Goal: Download file/media

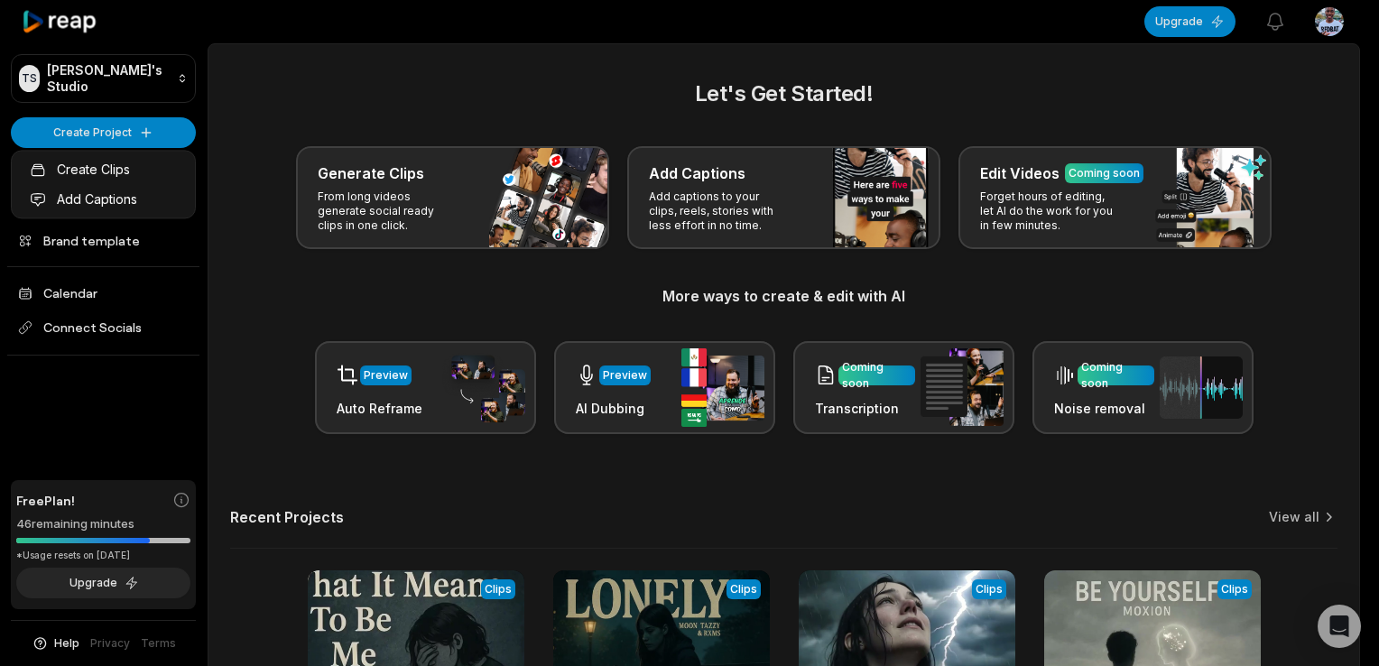
click at [138, 131] on html "TS [PERSON_NAME]'s Studio Create Project Home Projects Brand template Calendar …" at bounding box center [689, 333] width 1379 height 666
click at [127, 125] on html "TS Tshepo's Studio Create Project Home Projects Brand template Calendar Connect…" at bounding box center [689, 333] width 1379 height 666
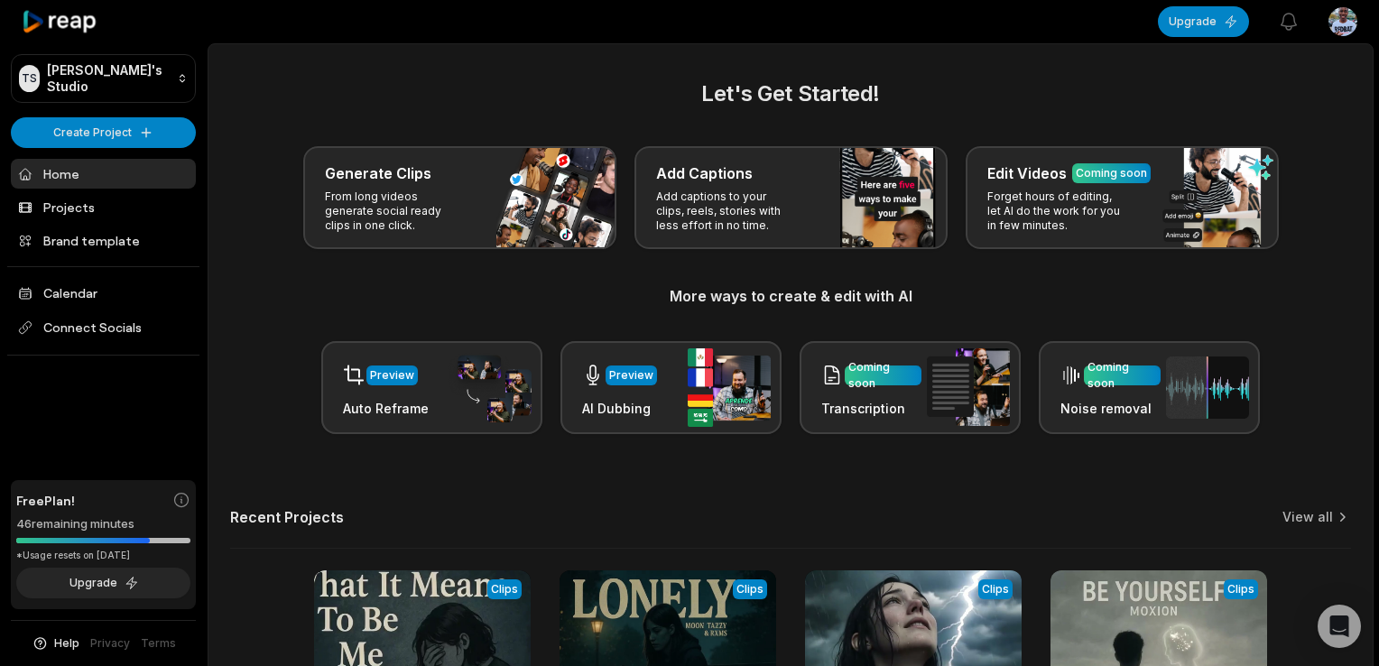
click at [127, 125] on html "TS Tshepo's Studio Create Project Home Projects Brand template Calendar Connect…" at bounding box center [689, 333] width 1379 height 666
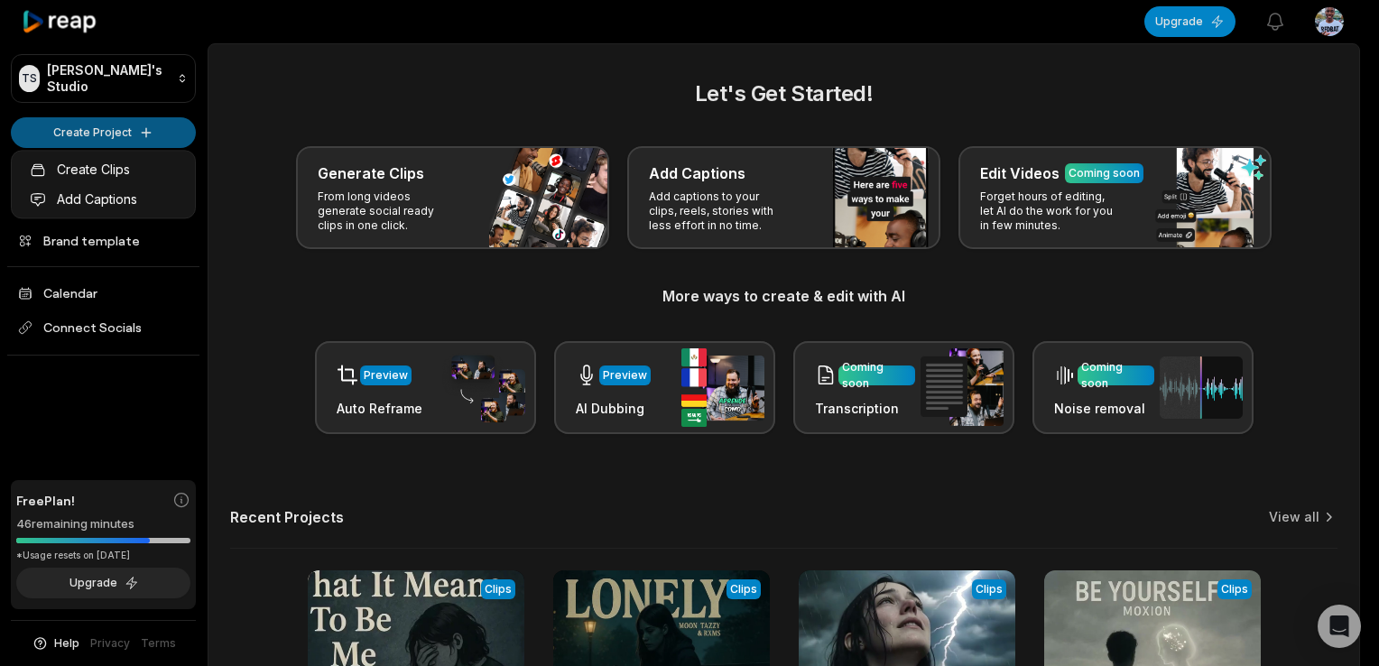
click at [136, 132] on html "TS Tshepo's Studio Create Project Home Projects Brand template Calendar Connect…" at bounding box center [689, 333] width 1379 height 666
click at [88, 175] on link "Create Clips" at bounding box center [103, 169] width 176 height 30
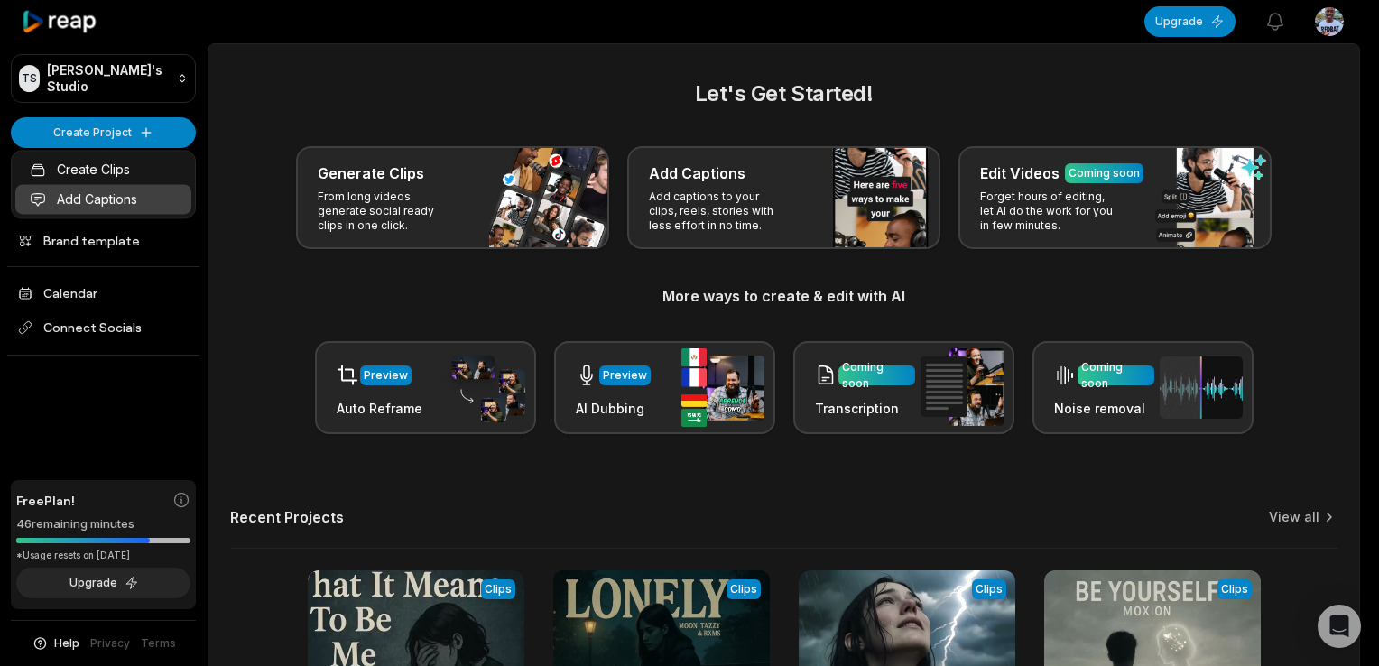
click at [100, 184] on link "Add Captions" at bounding box center [103, 199] width 176 height 30
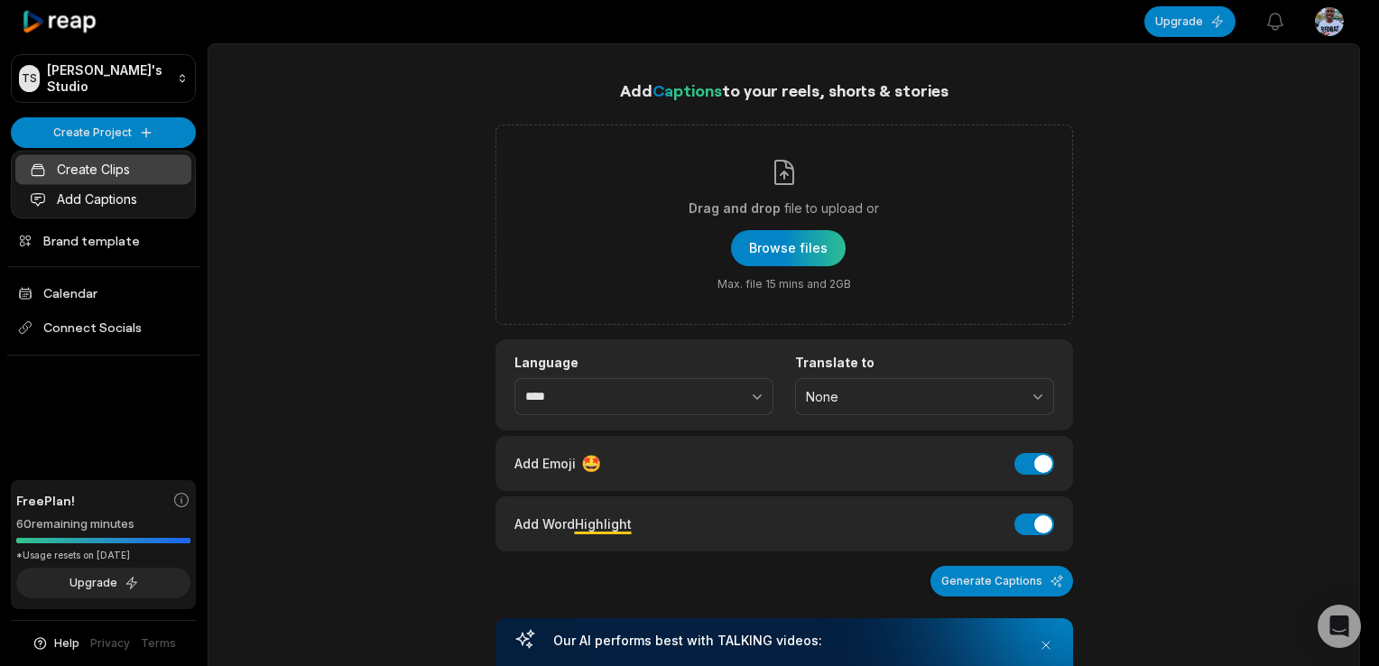
click at [112, 171] on link "Create Clips" at bounding box center [103, 169] width 176 height 30
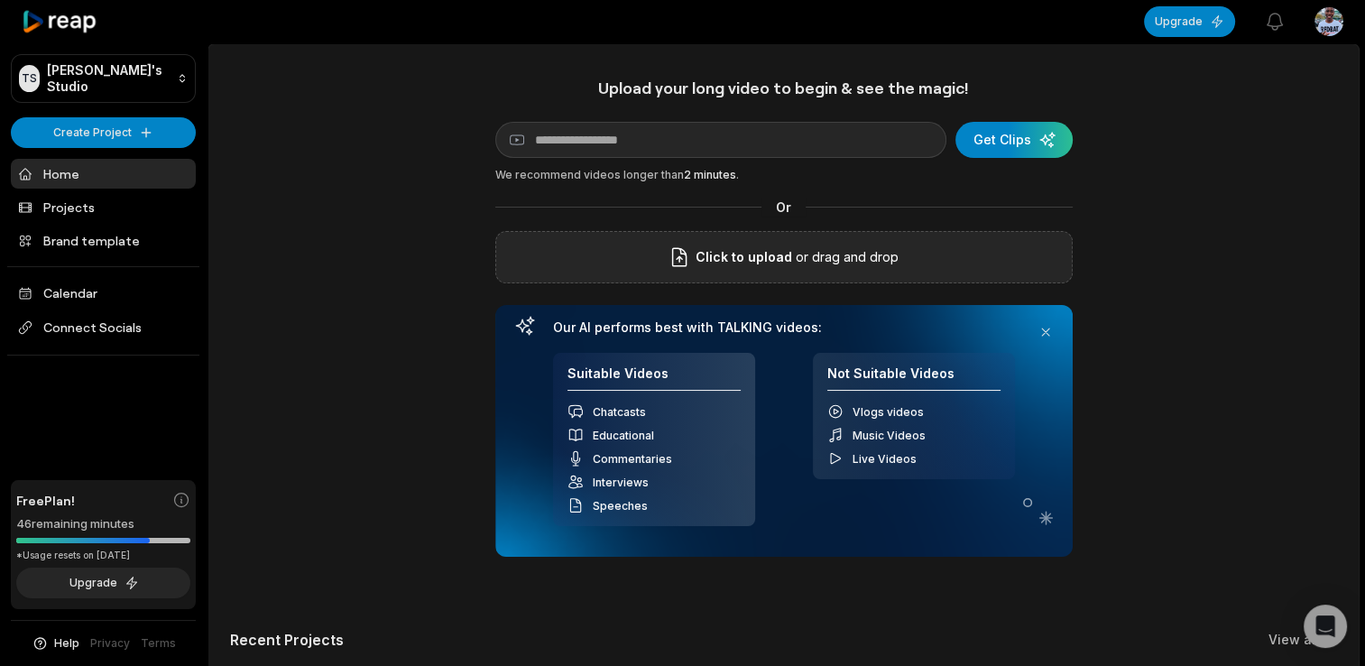
click at [755, 256] on span "Click to upload" at bounding box center [744, 257] width 97 height 22
click at [0, 0] on input "Click to upload" at bounding box center [0, 0] width 0 height 0
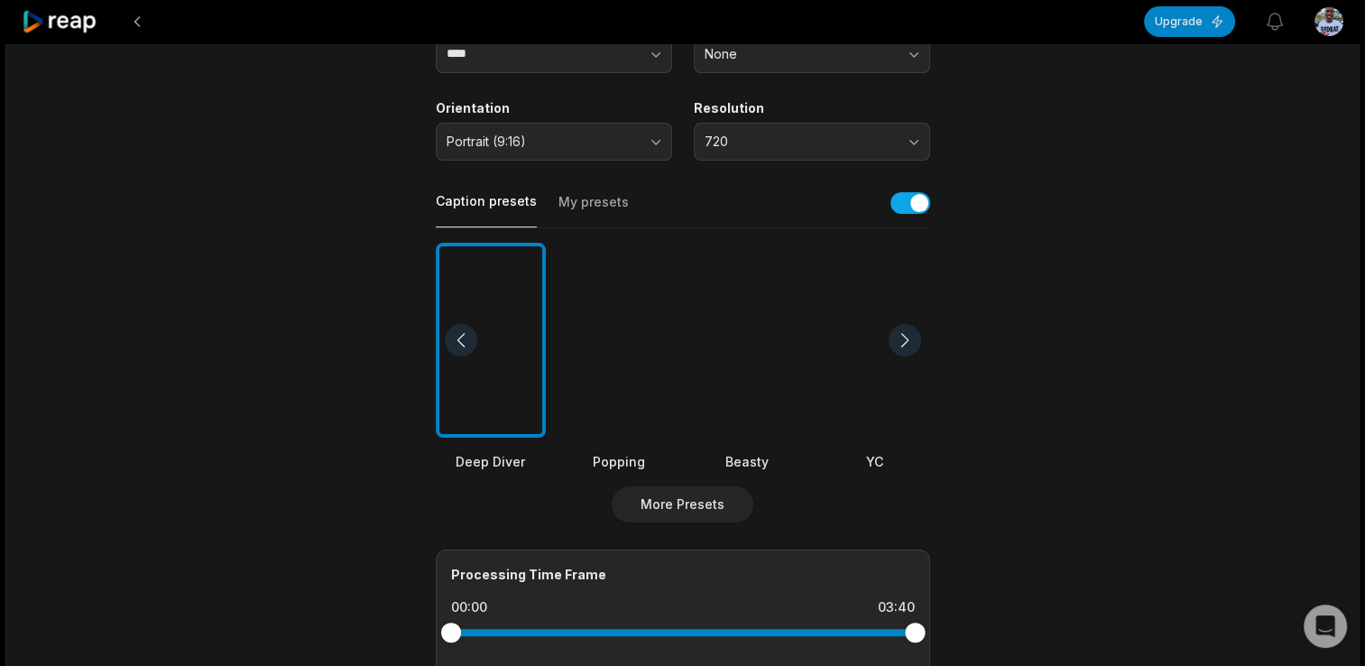
scroll to position [253, 0]
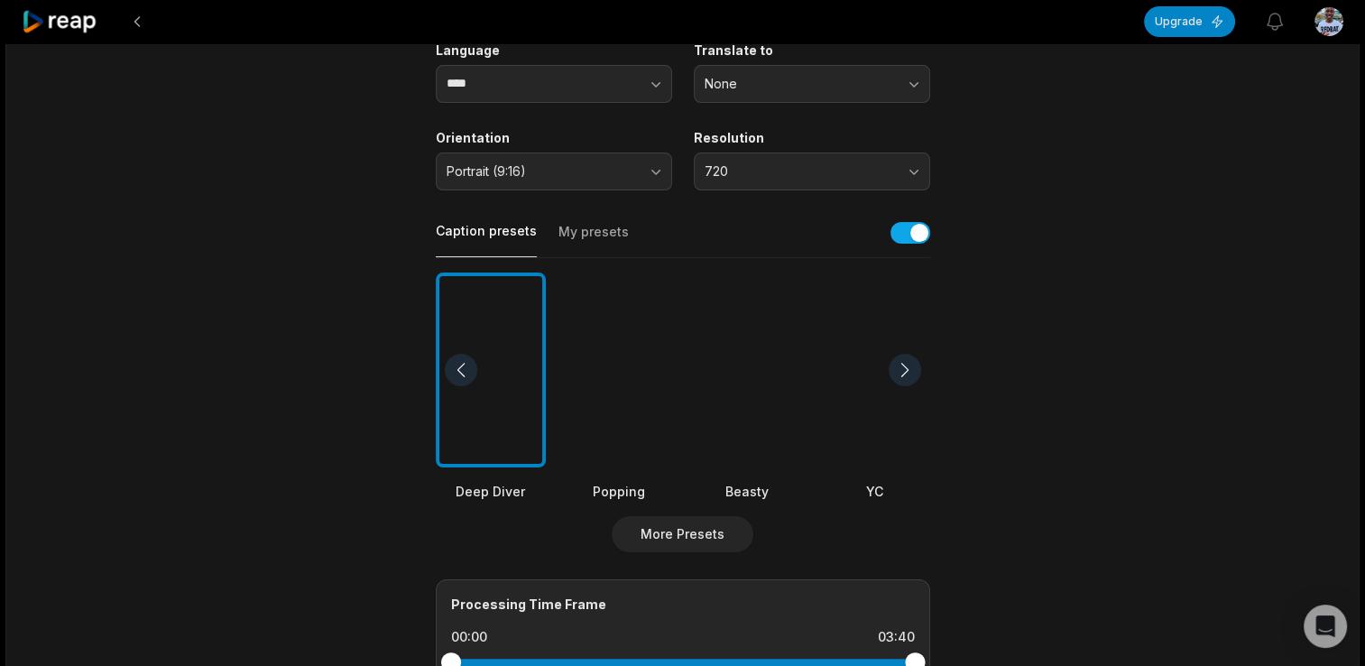
click at [775, 390] on div at bounding box center [747, 371] width 110 height 196
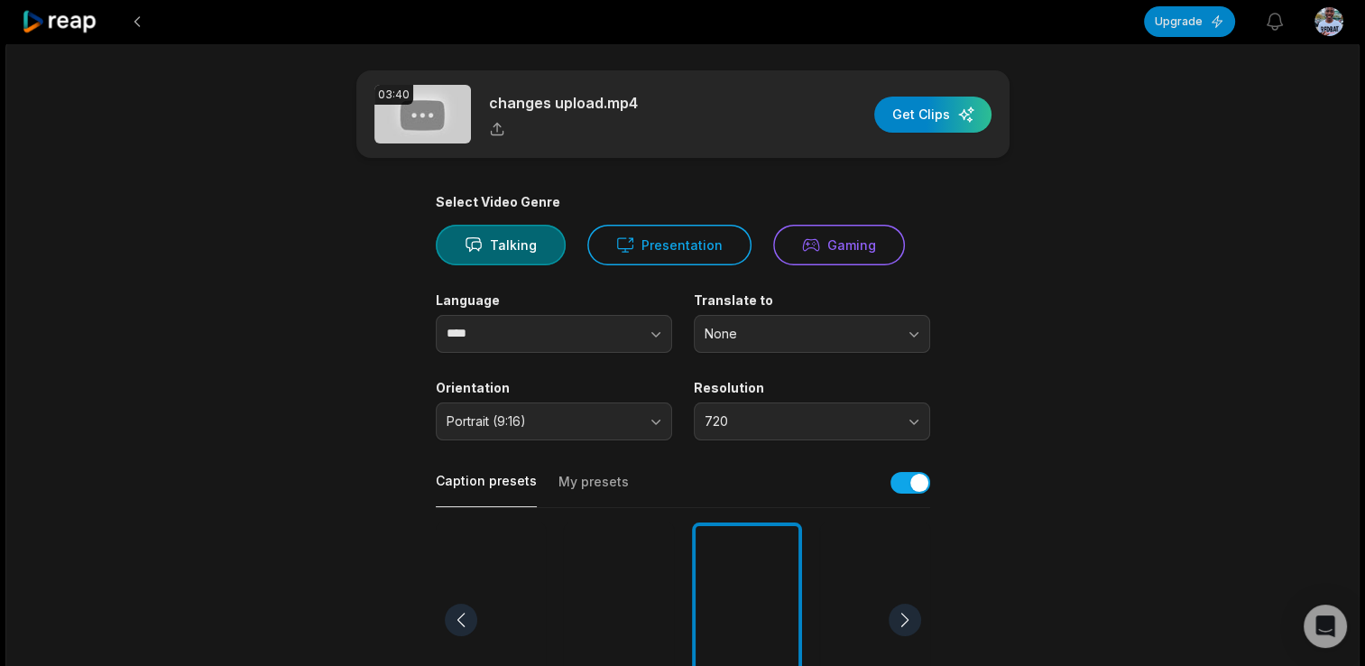
scroll to position [0, 0]
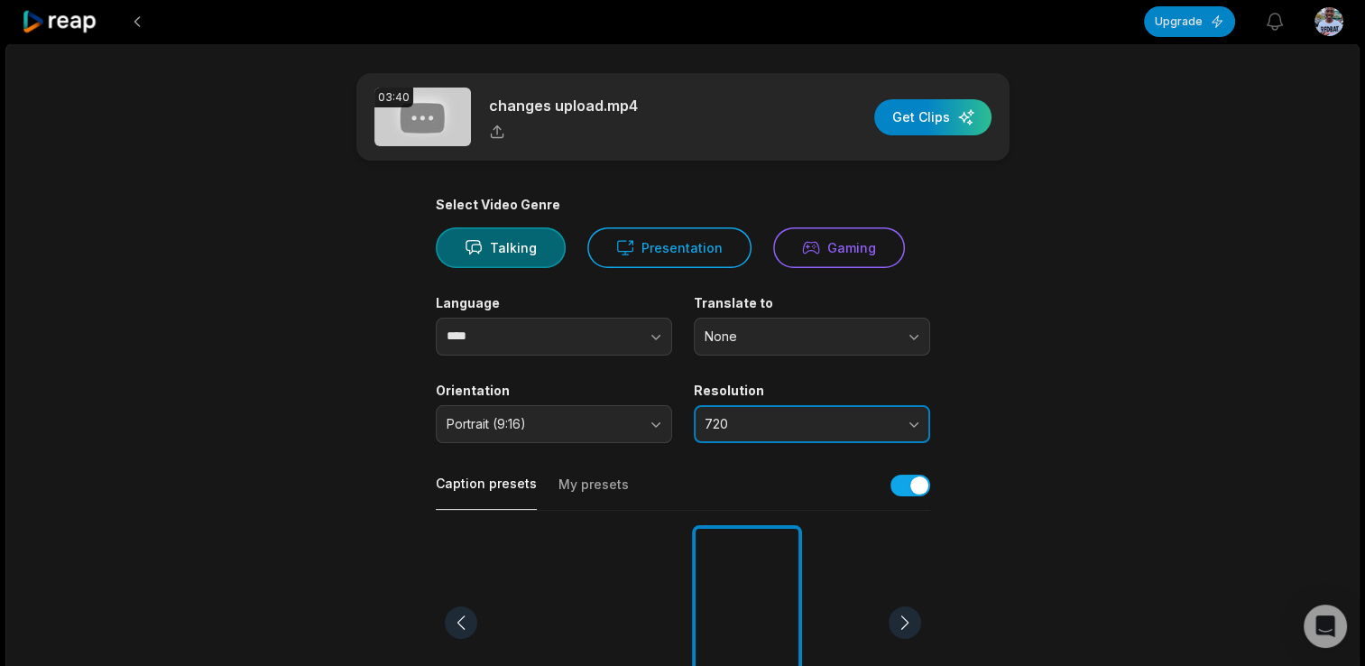
click at [758, 421] on span "720" at bounding box center [800, 424] width 190 height 16
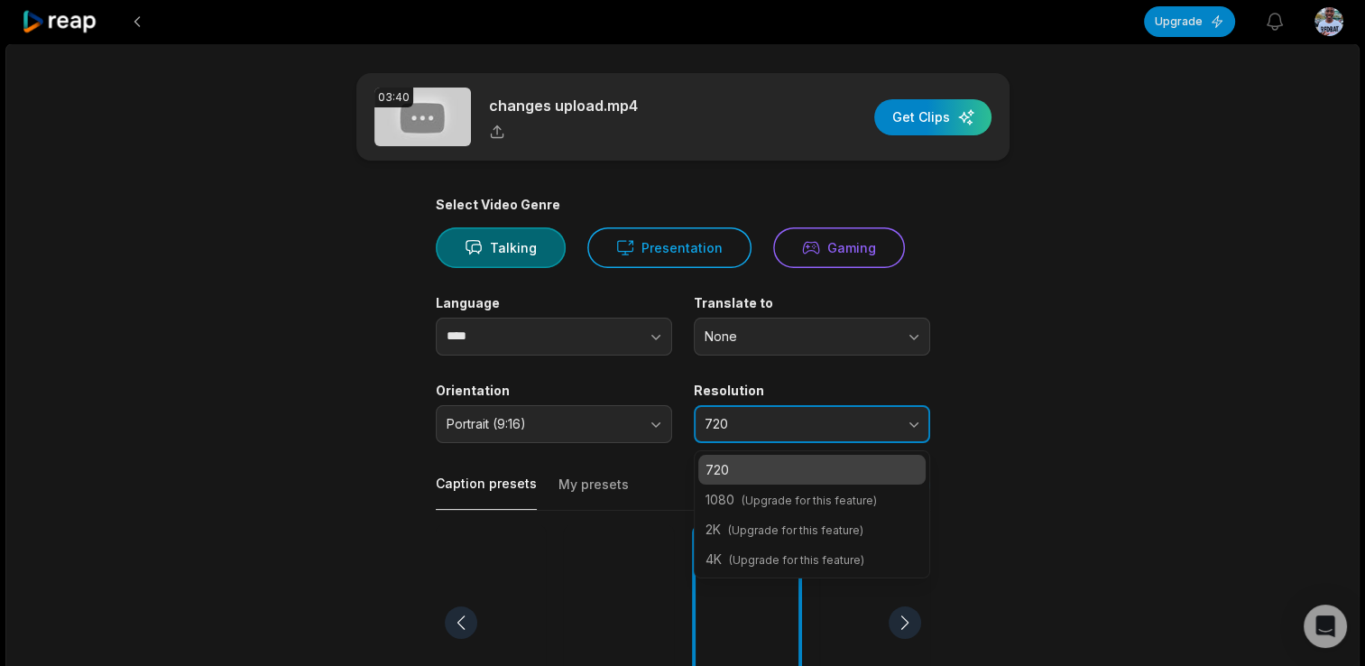
click at [758, 421] on span "720" at bounding box center [800, 424] width 190 height 16
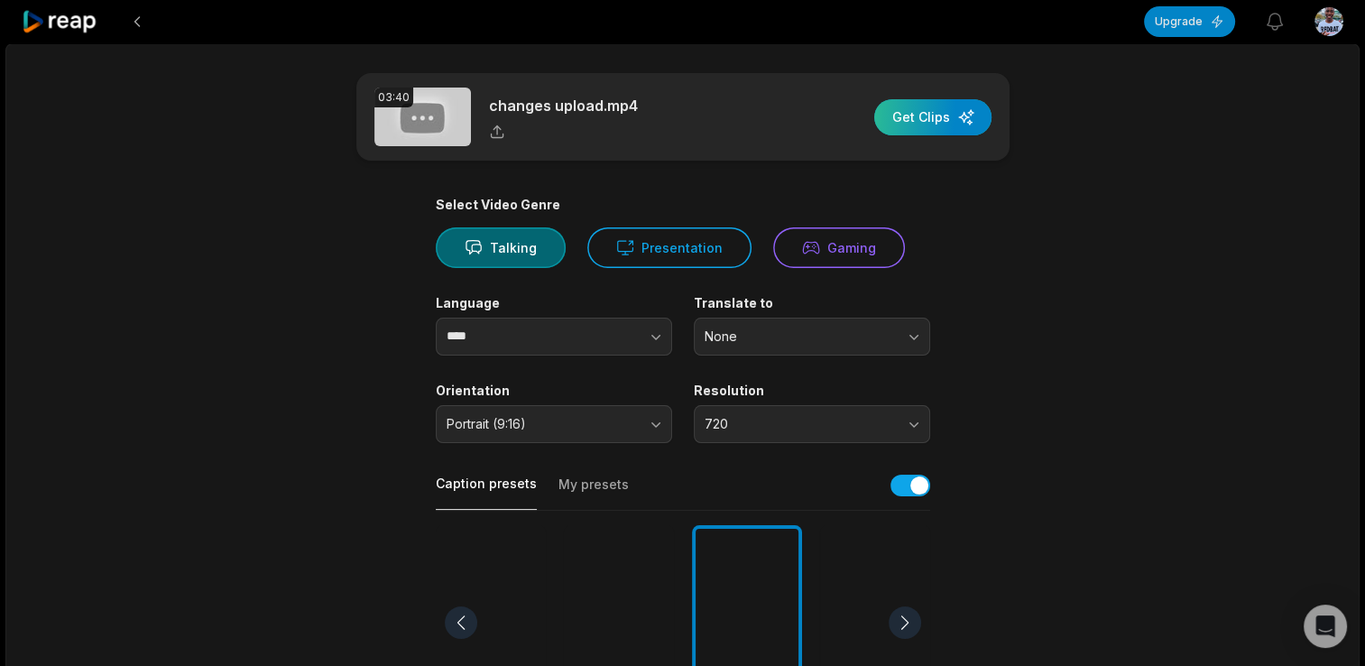
click at [941, 116] on div "button" at bounding box center [933, 117] width 117 height 36
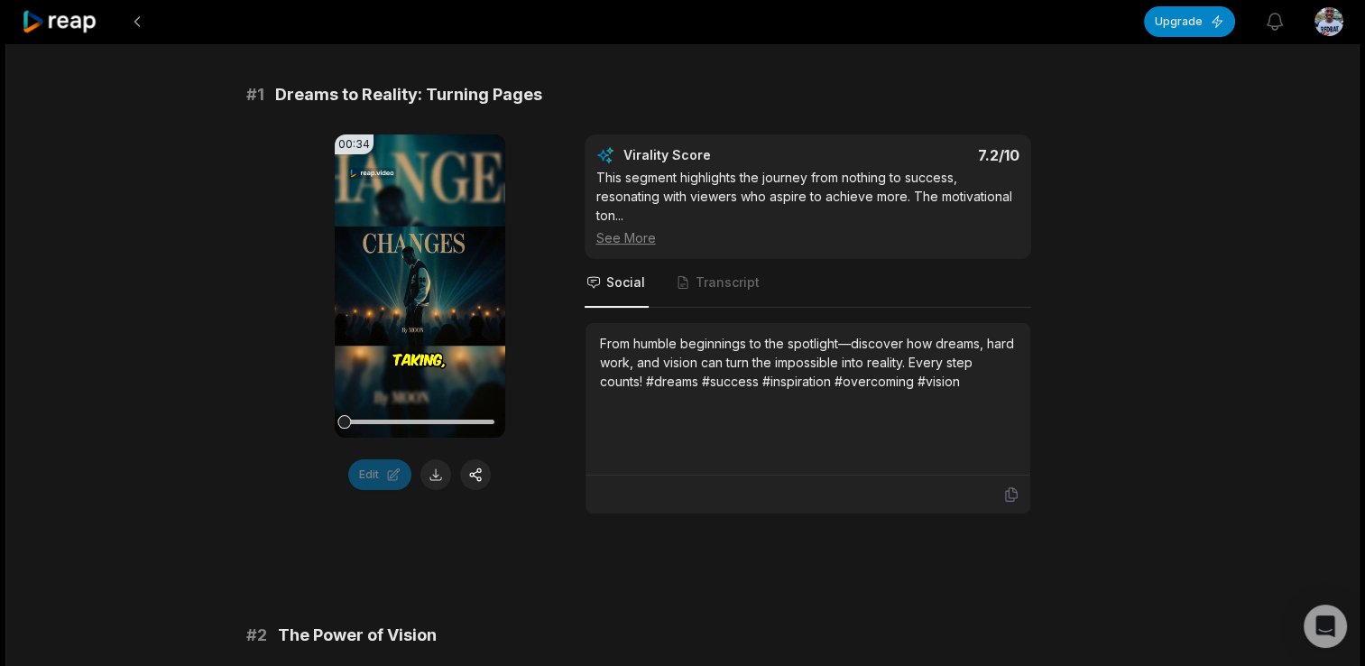
scroll to position [133, 0]
click at [415, 295] on icon at bounding box center [420, 286] width 22 height 22
click at [425, 273] on video "Your browser does not support mp4 format." at bounding box center [420, 285] width 171 height 303
click at [419, 289] on icon at bounding box center [420, 285] width 14 height 15
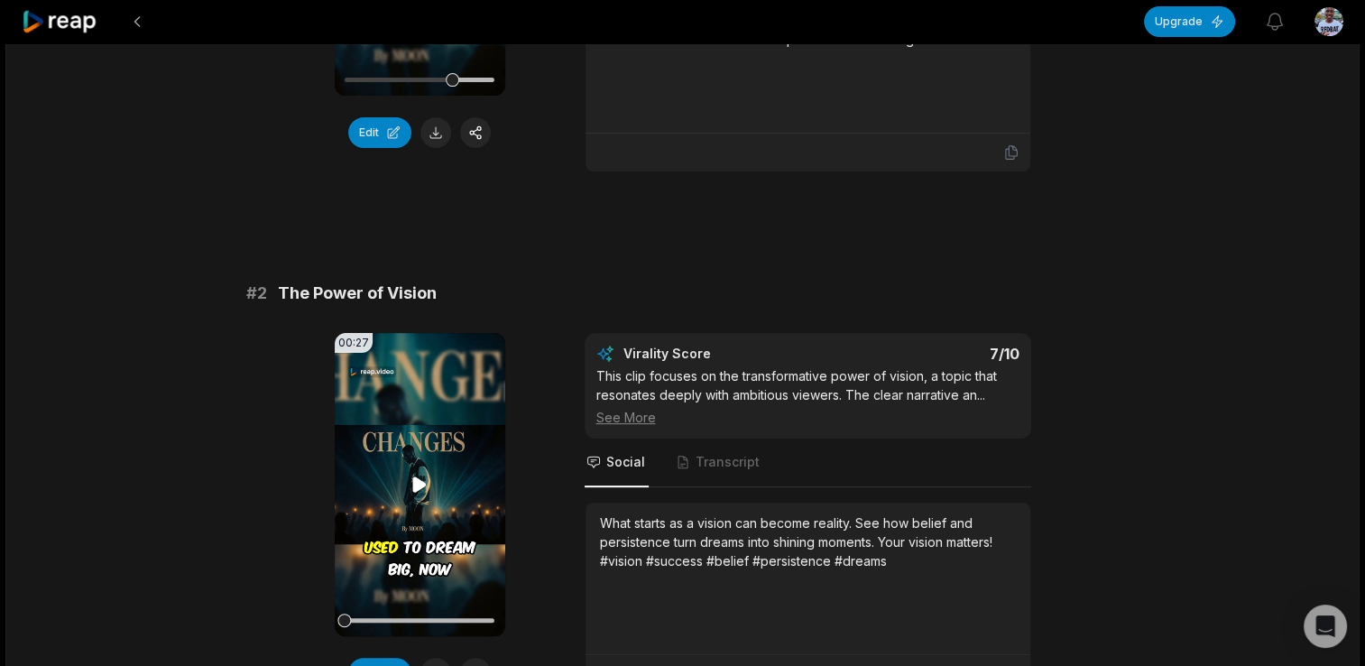
scroll to position [476, 0]
click at [420, 466] on video "Your browser does not support mp4 format." at bounding box center [420, 483] width 171 height 303
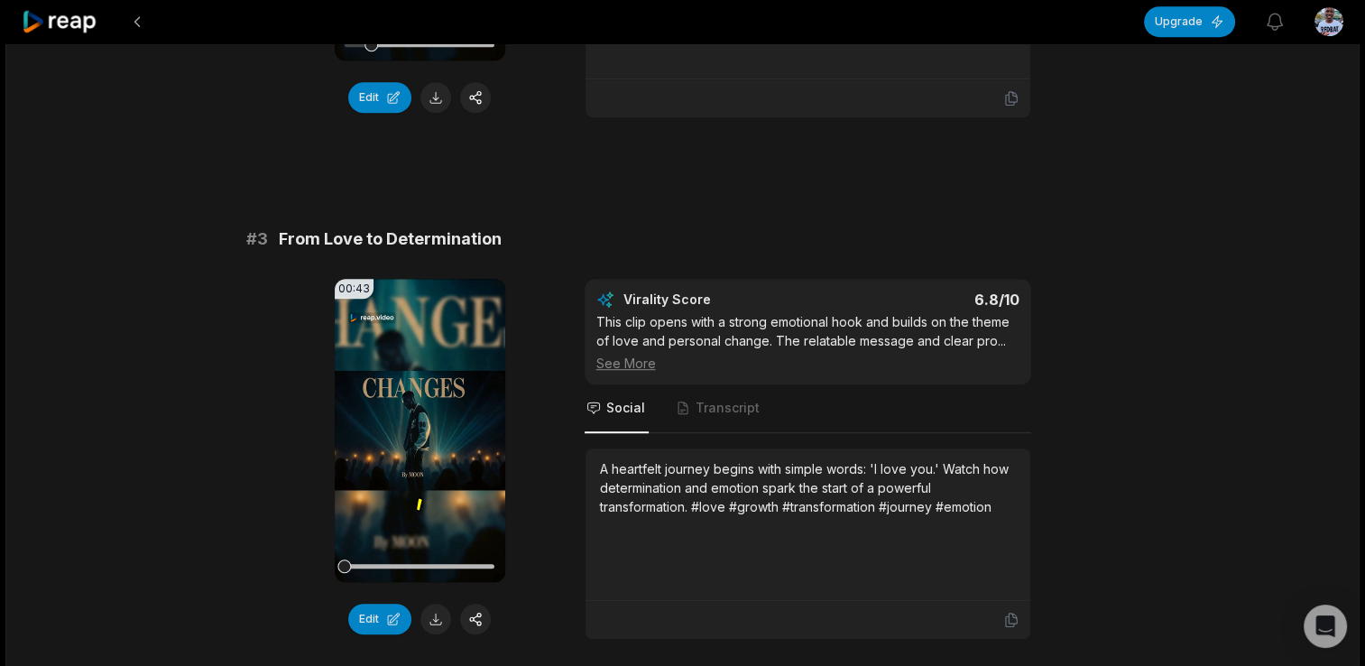
scroll to position [1052, 0]
click at [417, 425] on icon at bounding box center [420, 428] width 14 height 15
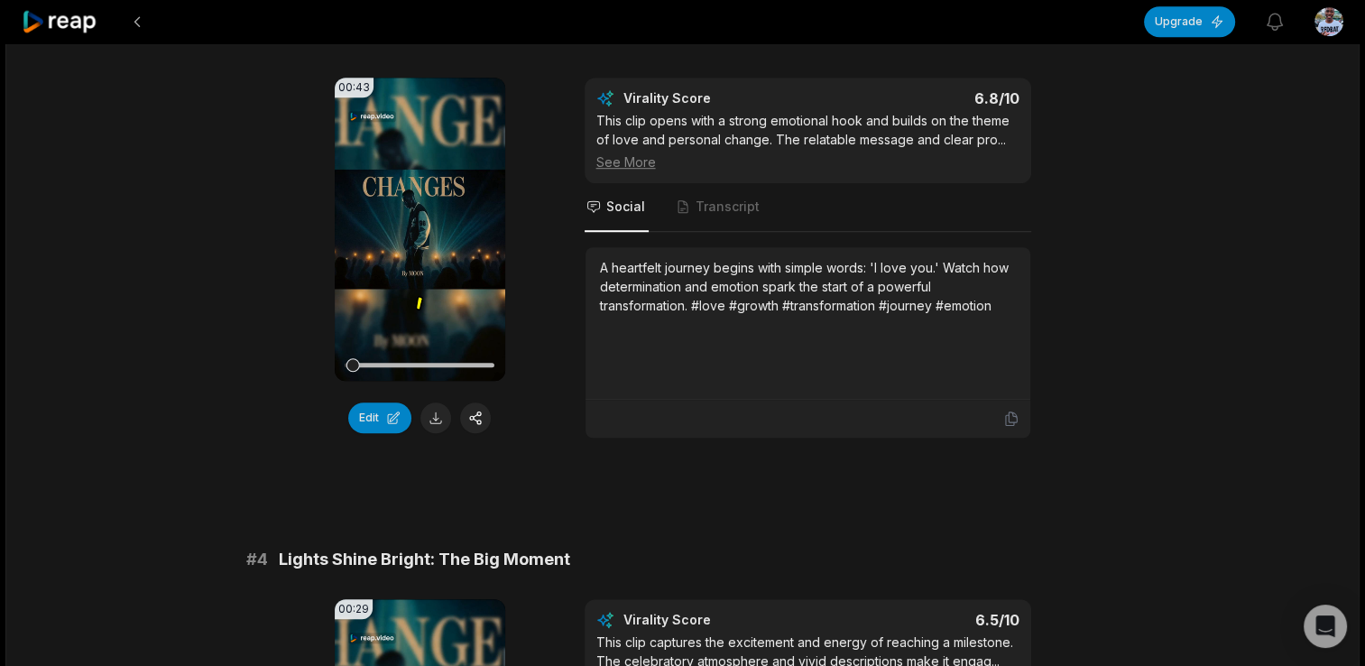
scroll to position [1247, 0]
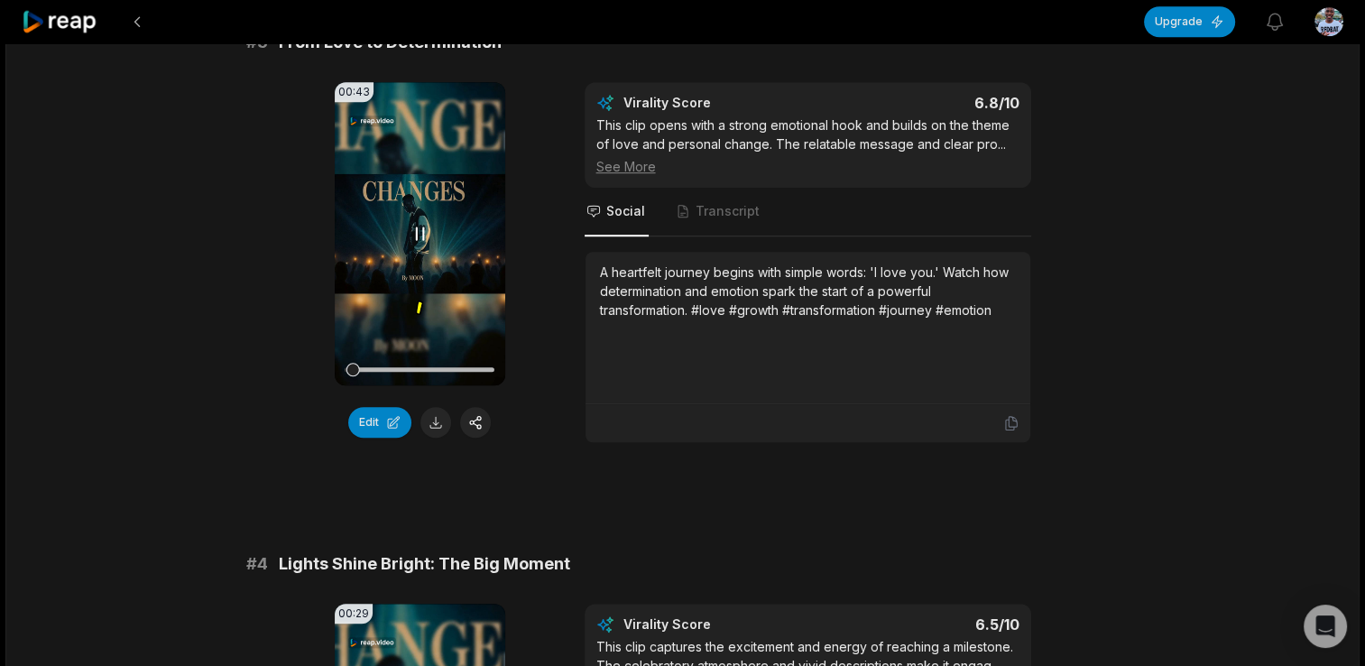
click at [417, 233] on icon at bounding box center [420, 233] width 7 height 12
click at [413, 217] on video "Your browser does not support mp4 format." at bounding box center [420, 233] width 171 height 303
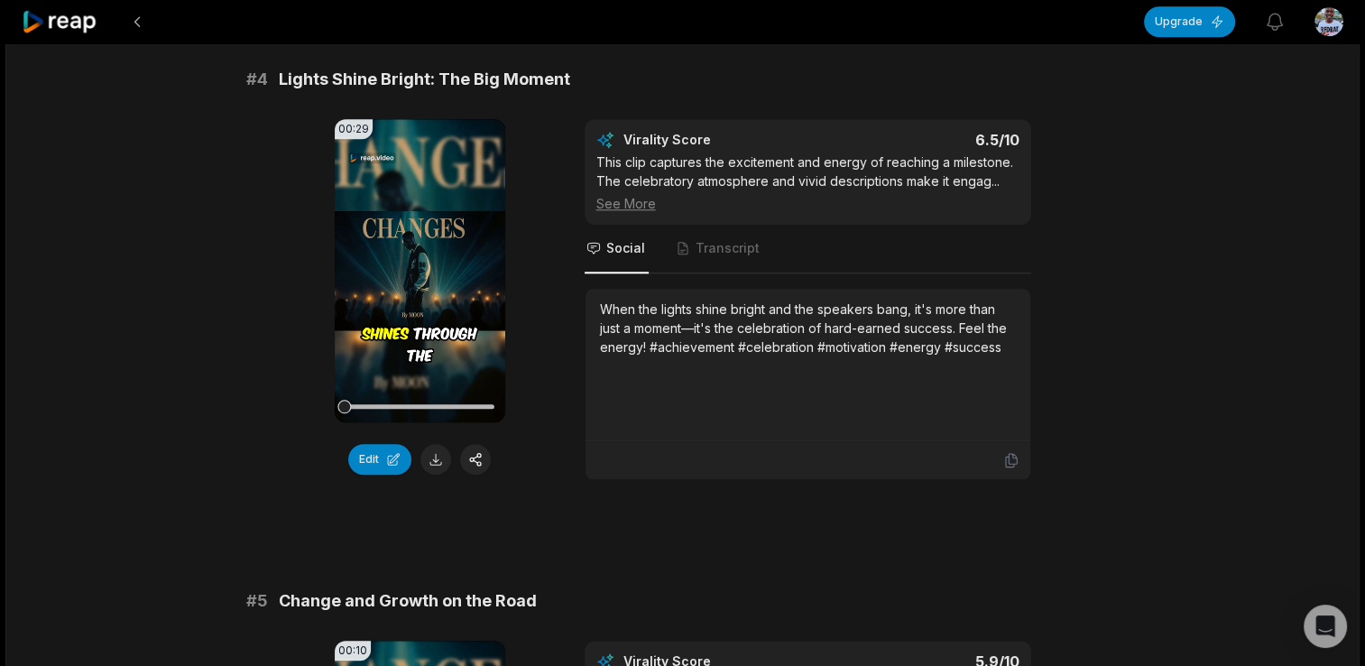
scroll to position [1740, 0]
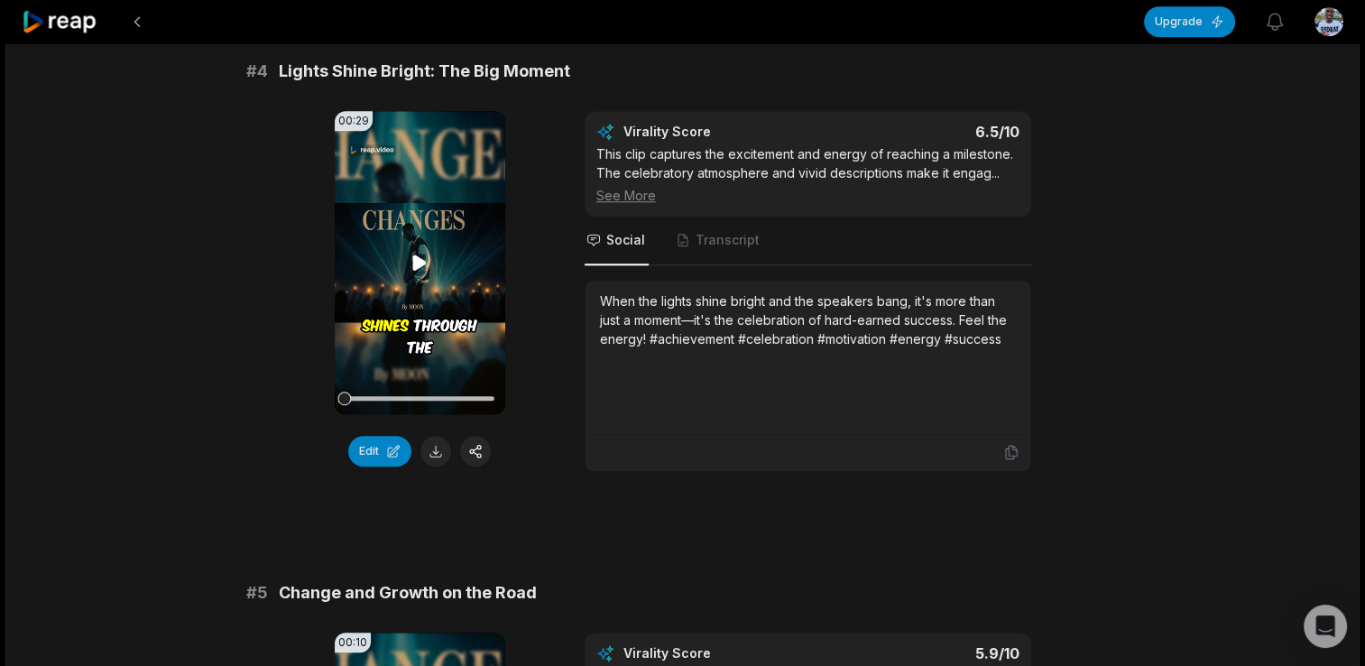
click at [416, 258] on icon at bounding box center [420, 261] width 14 height 15
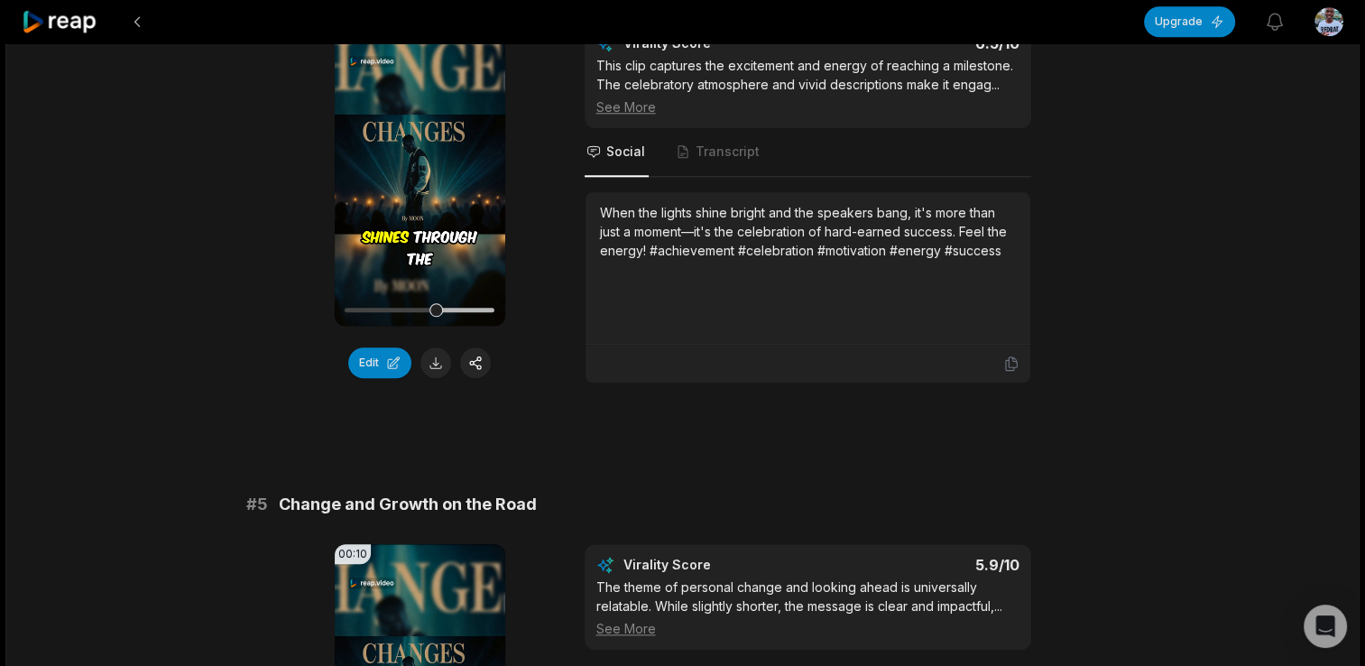
scroll to position [1810, 0]
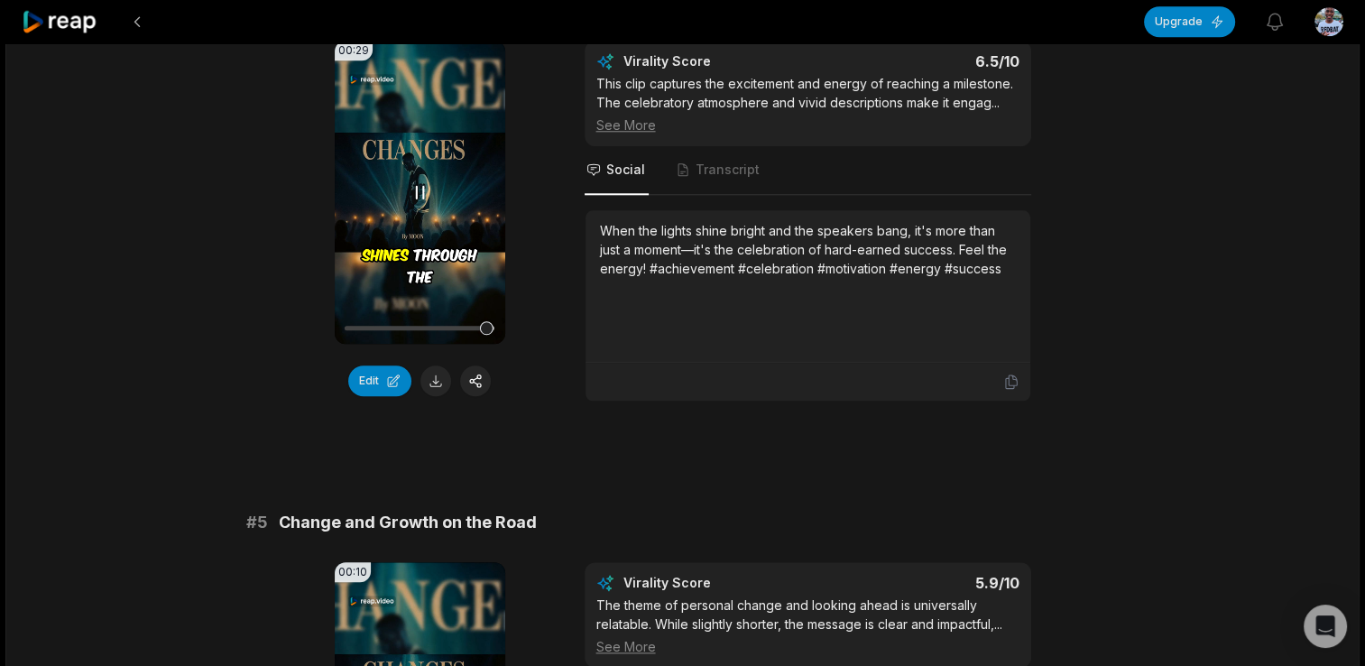
click at [416, 181] on icon at bounding box center [420, 192] width 22 height 22
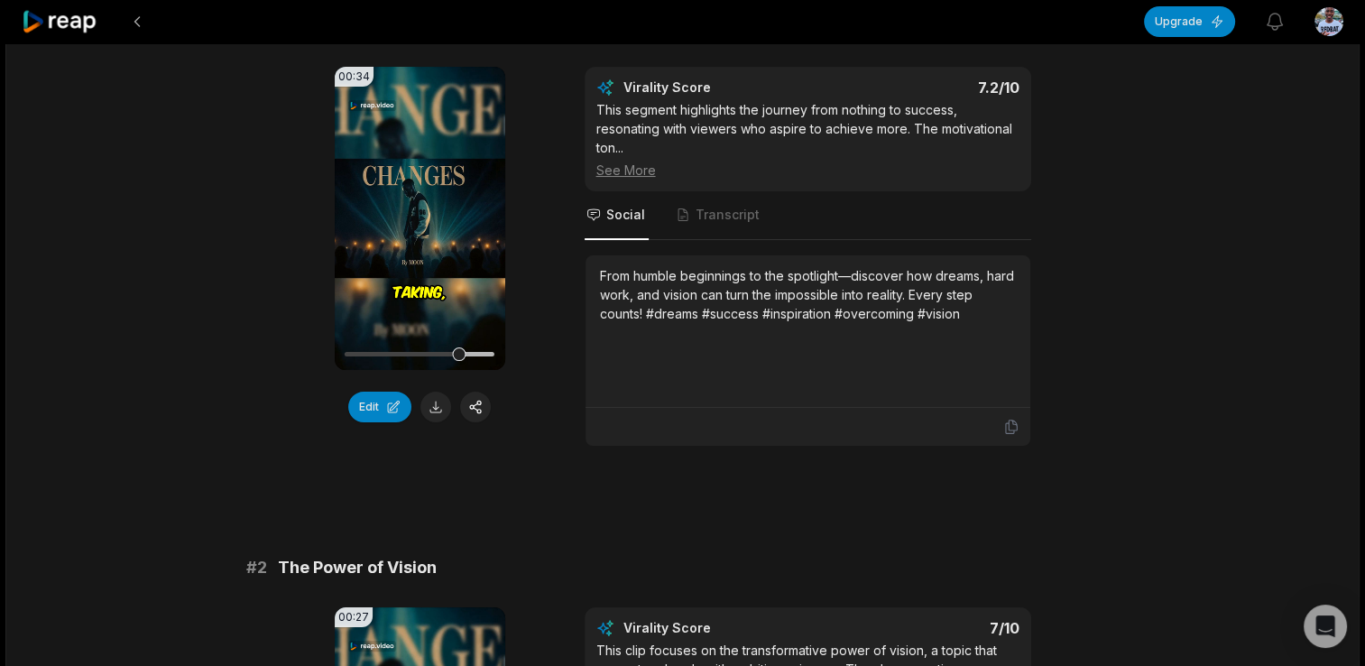
scroll to position [204, 0]
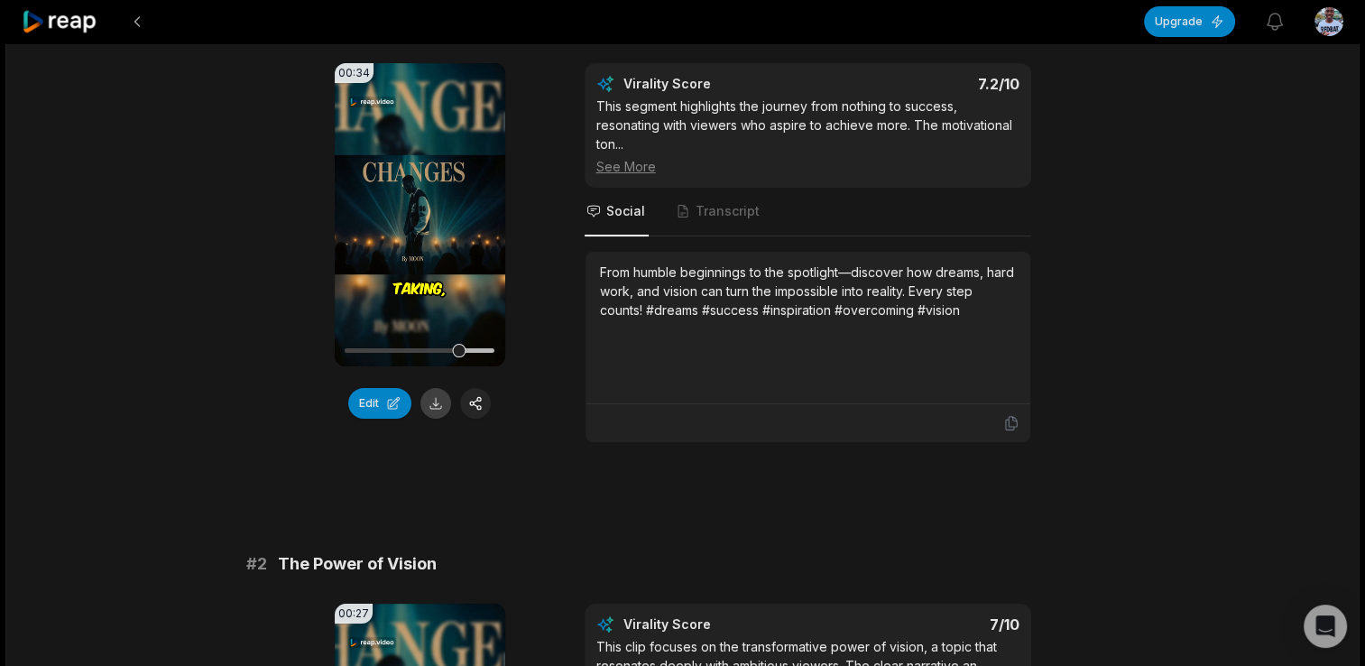
click at [443, 399] on button at bounding box center [436, 403] width 31 height 31
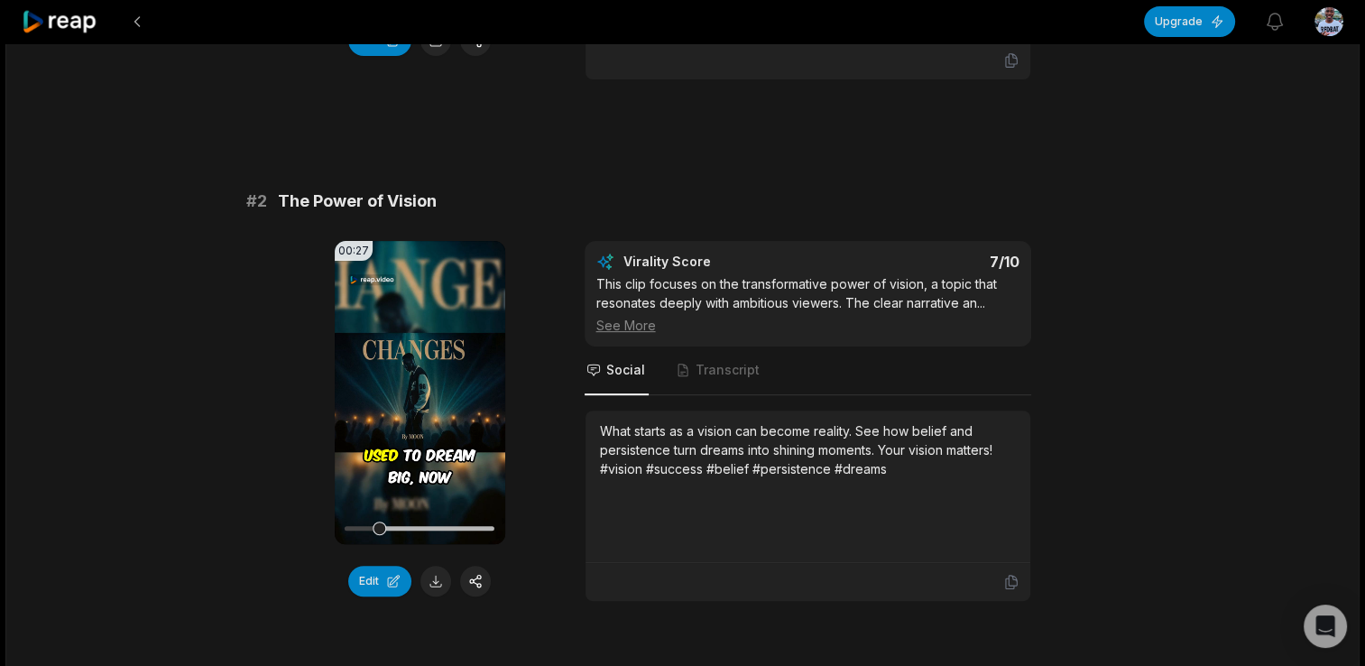
scroll to position [567, 0]
click at [437, 579] on button at bounding box center [436, 581] width 31 height 31
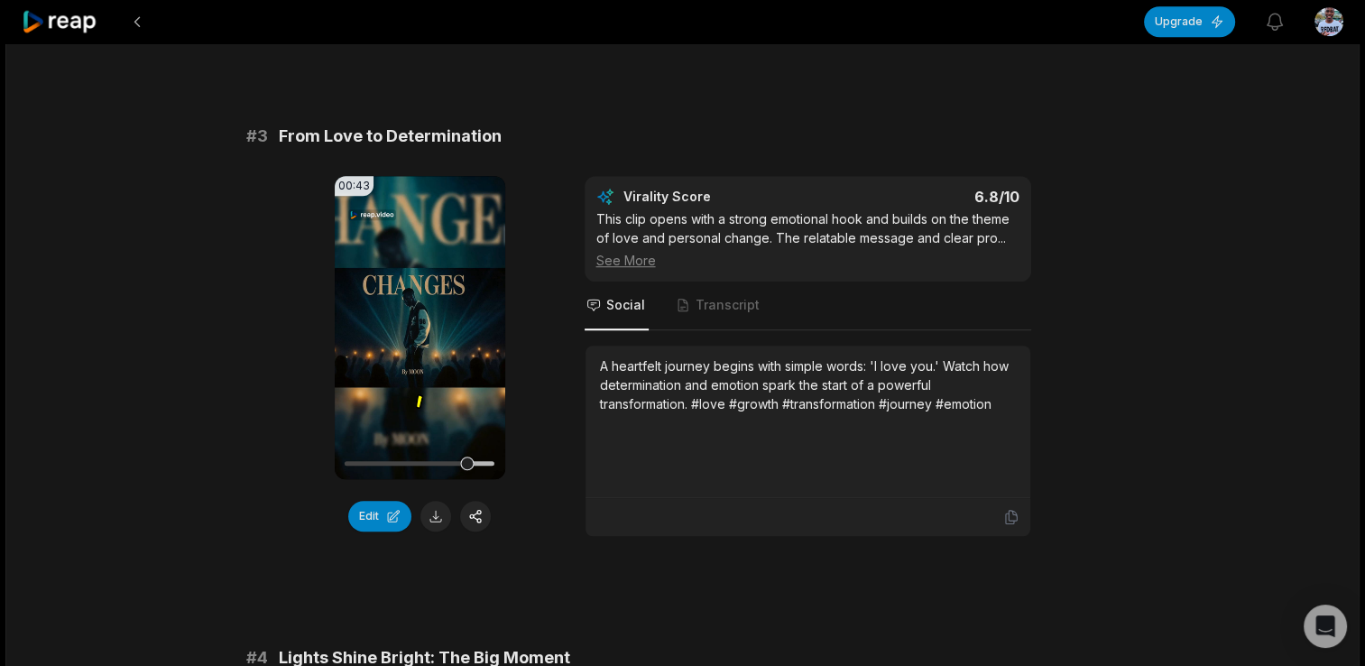
scroll to position [1183, 0]
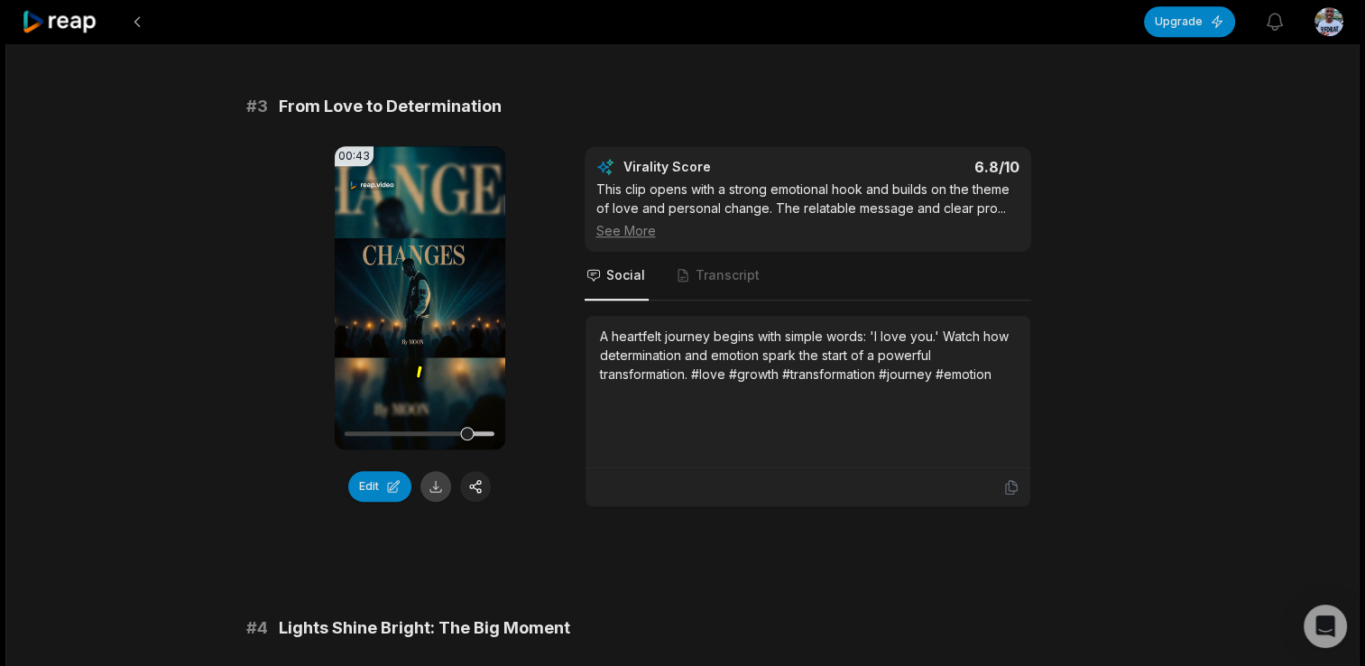
click at [433, 483] on button at bounding box center [436, 486] width 31 height 31
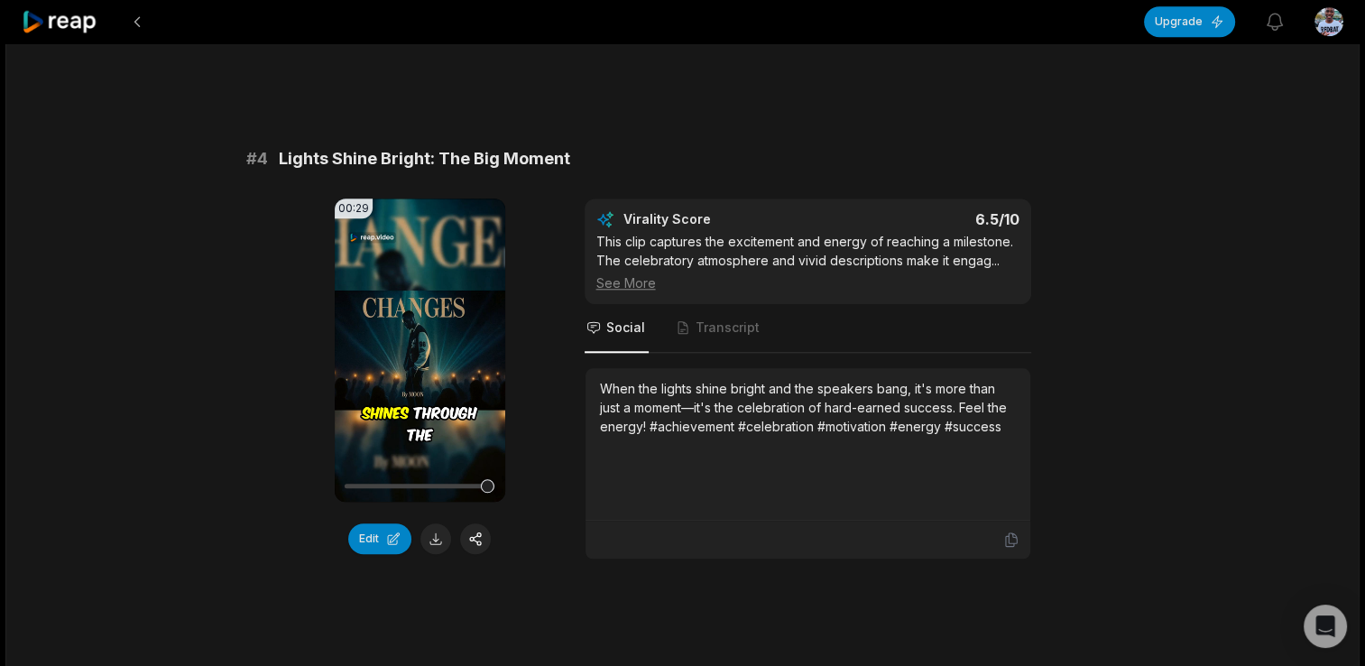
scroll to position [1656, 0]
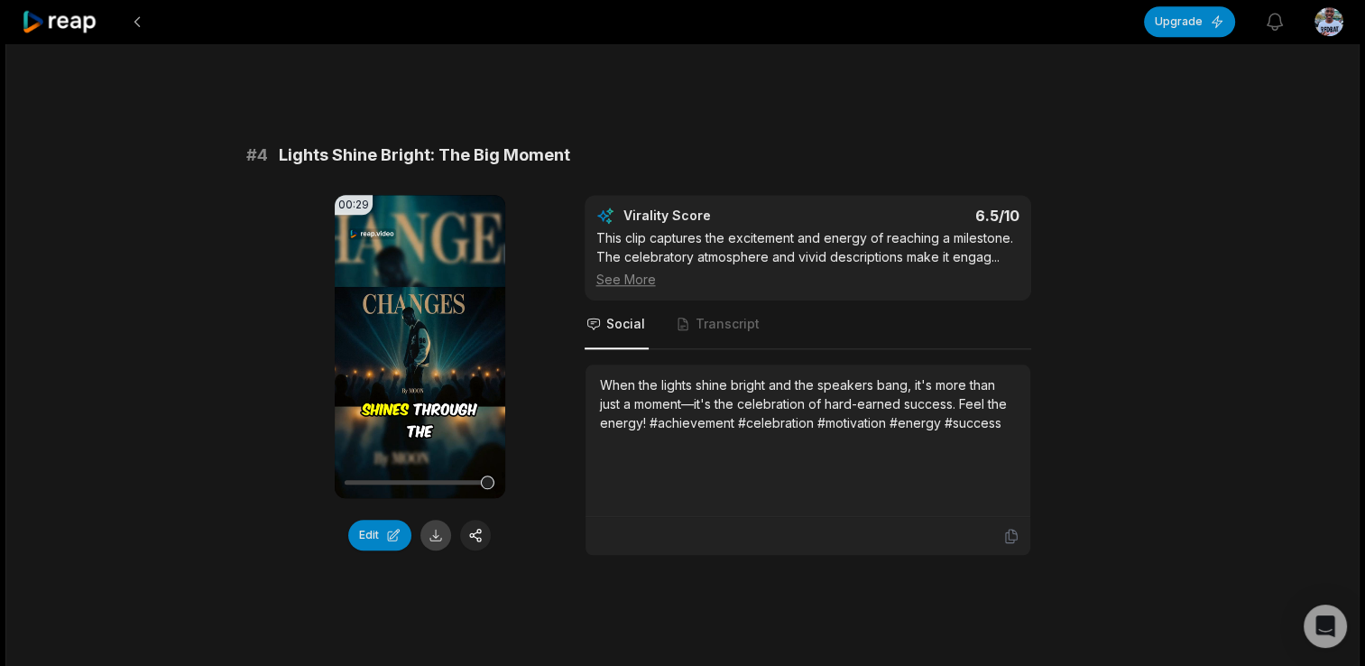
click at [437, 540] on button at bounding box center [436, 535] width 31 height 31
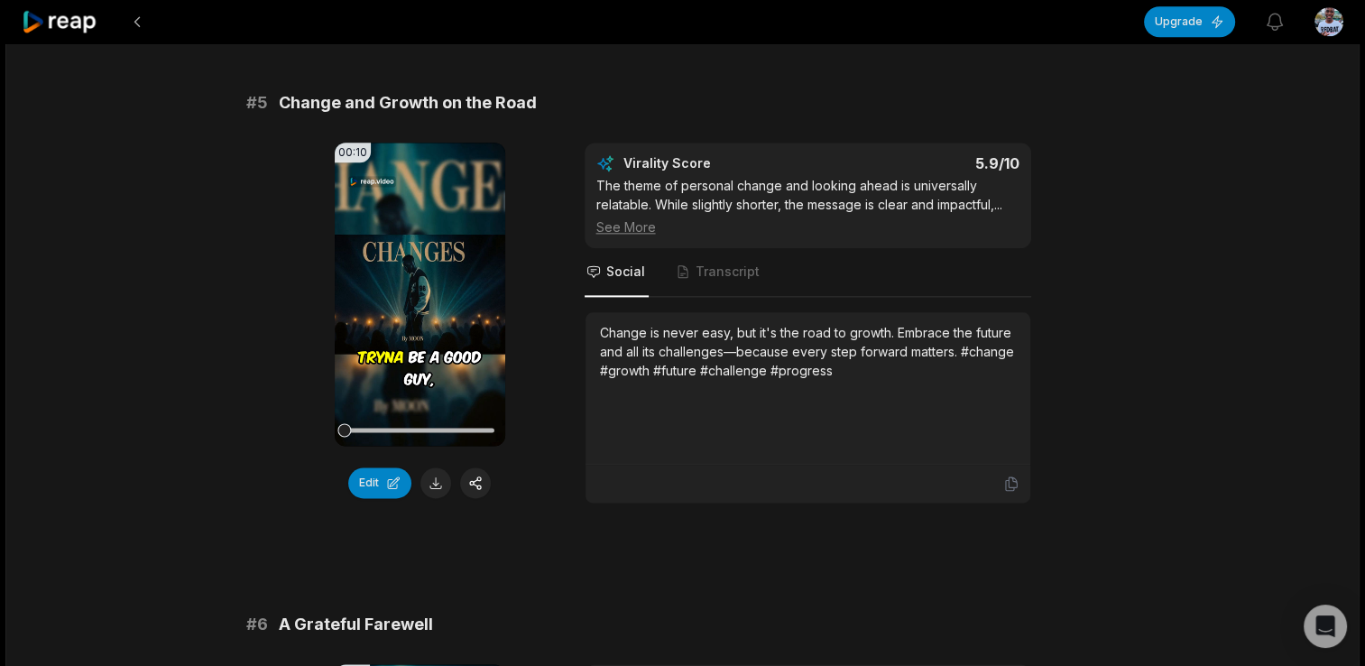
scroll to position [2231, 0]
click at [443, 480] on button at bounding box center [436, 482] width 31 height 31
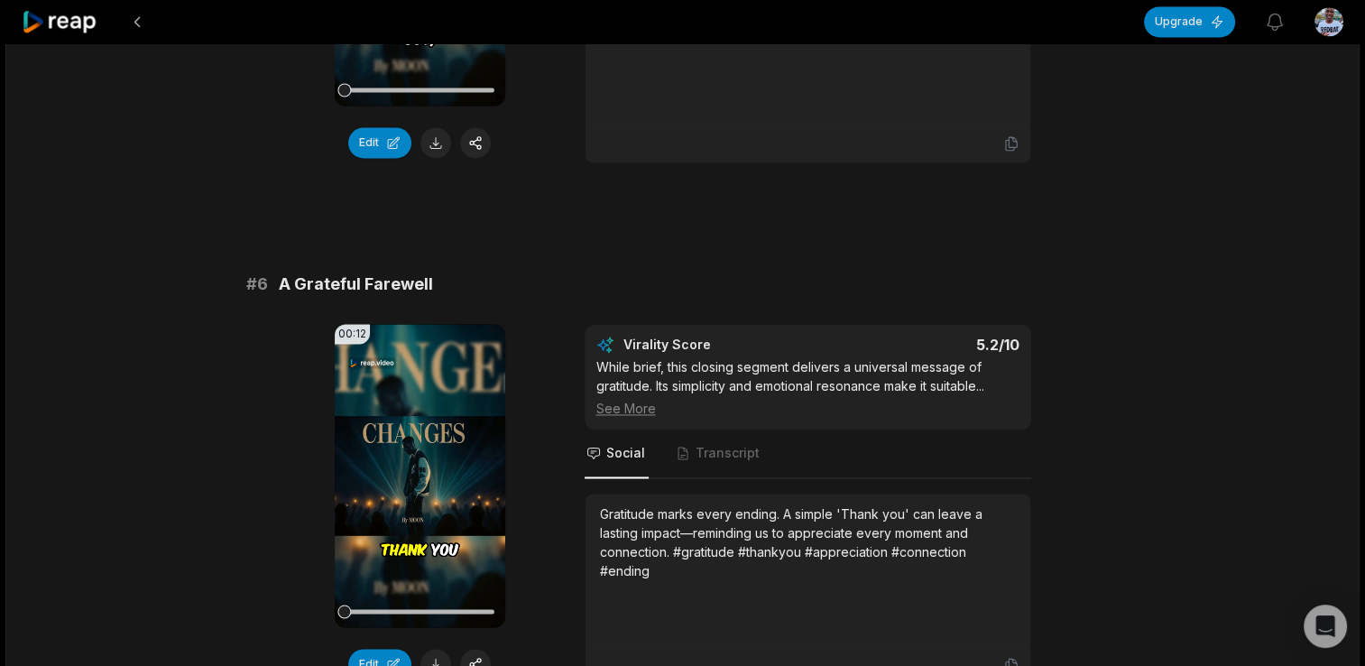
scroll to position [2717, 0]
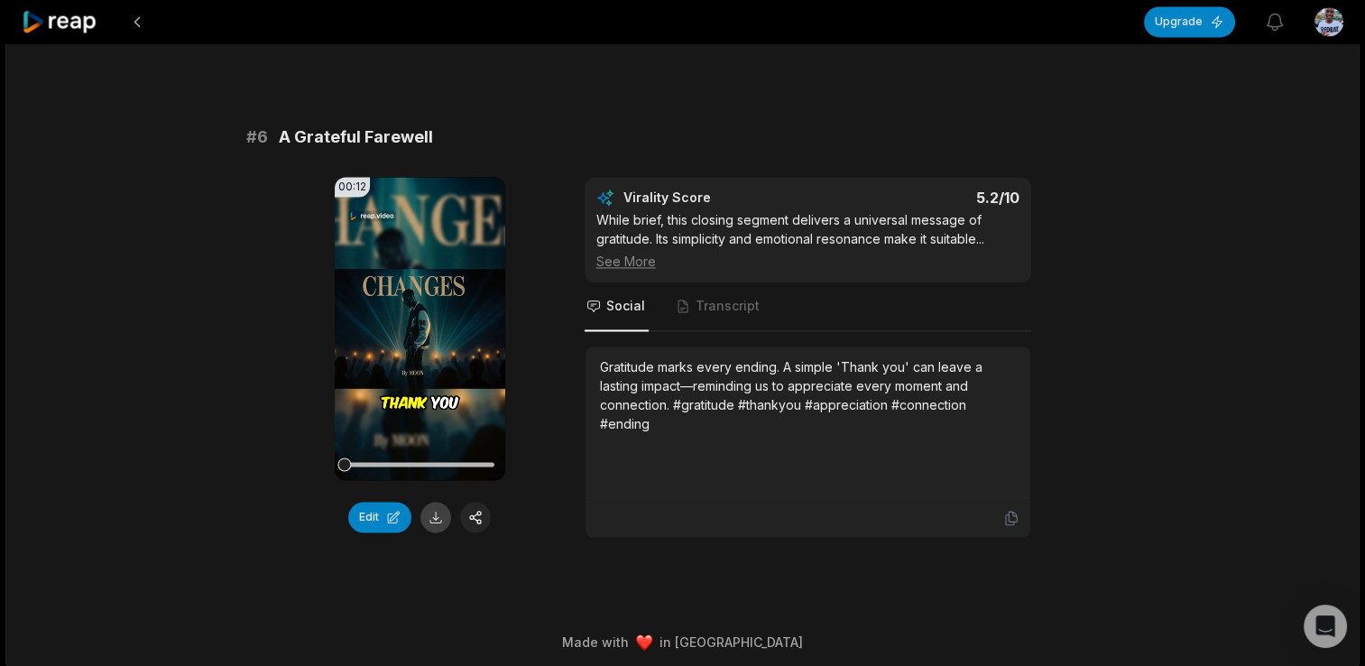
click at [423, 508] on button at bounding box center [436, 517] width 31 height 31
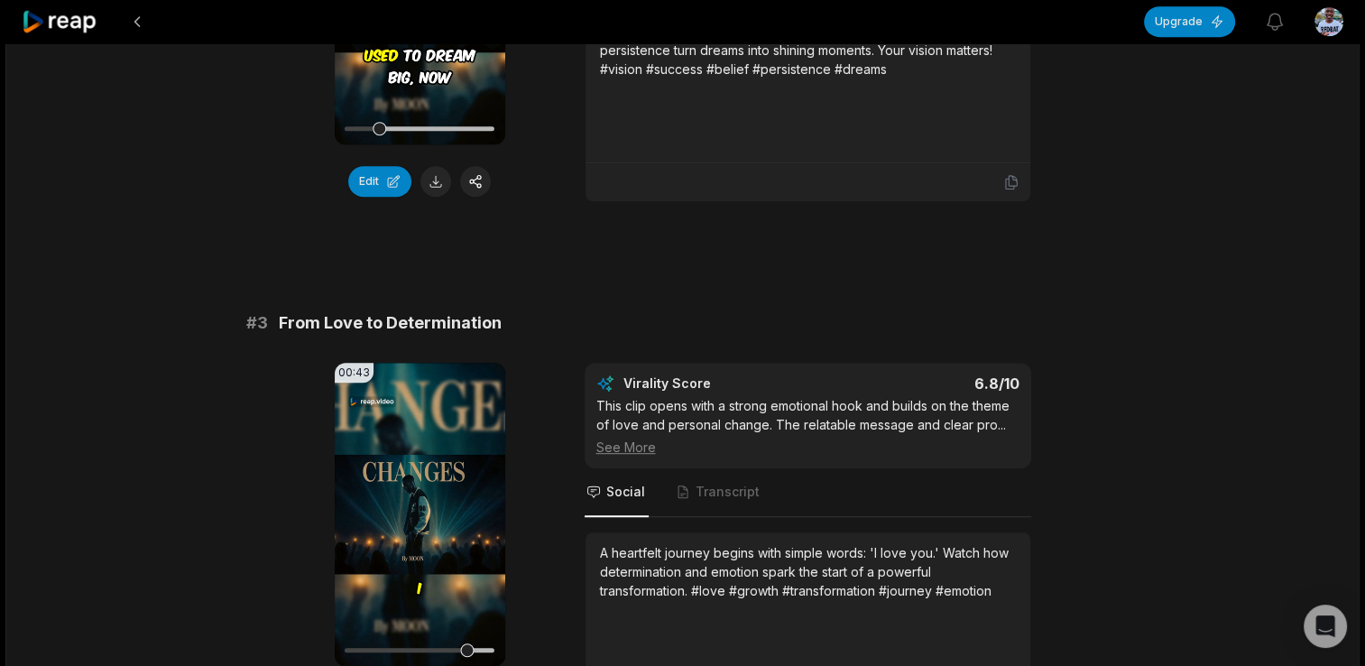
scroll to position [967, 0]
